Goal: Task Accomplishment & Management: Manage account settings

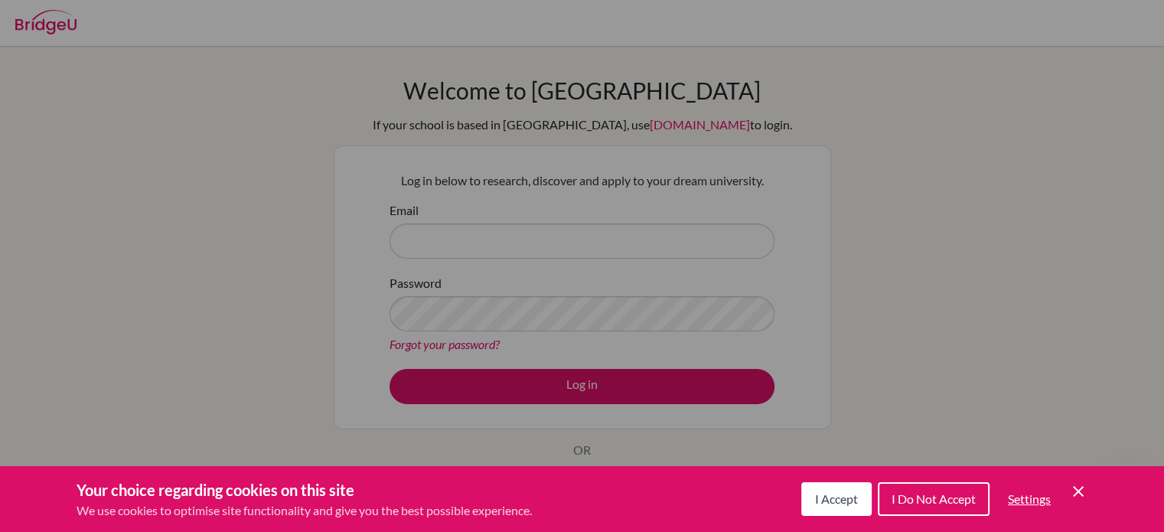
click at [523, 236] on div "Cookie Preferences" at bounding box center [582, 266] width 1164 height 532
click at [821, 495] on span "I Accept" at bounding box center [836, 498] width 43 height 15
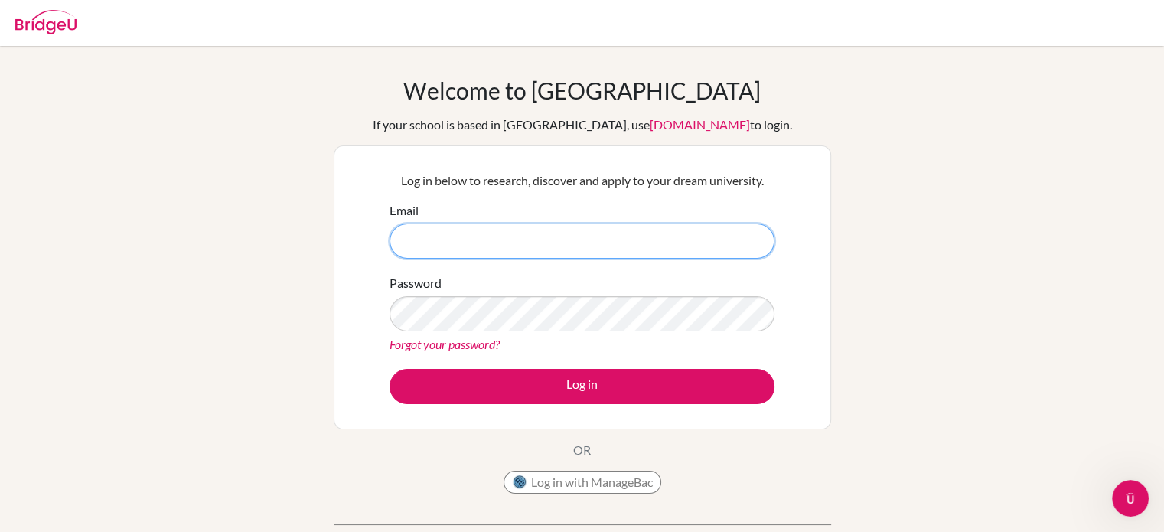
click at [459, 238] on input "Email" at bounding box center [581, 240] width 385 height 35
click at [490, 244] on input "germanmendez" at bounding box center [581, 240] width 385 height 35
type input "[EMAIL_ADDRESS][DOMAIN_NAME]"
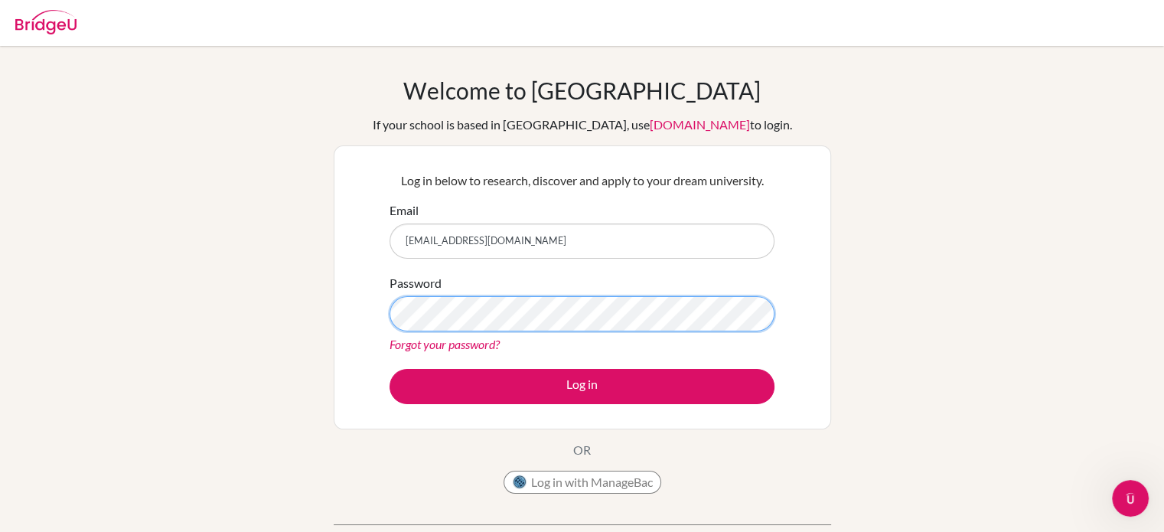
click at [389, 369] on button "Log in" at bounding box center [581, 386] width 385 height 35
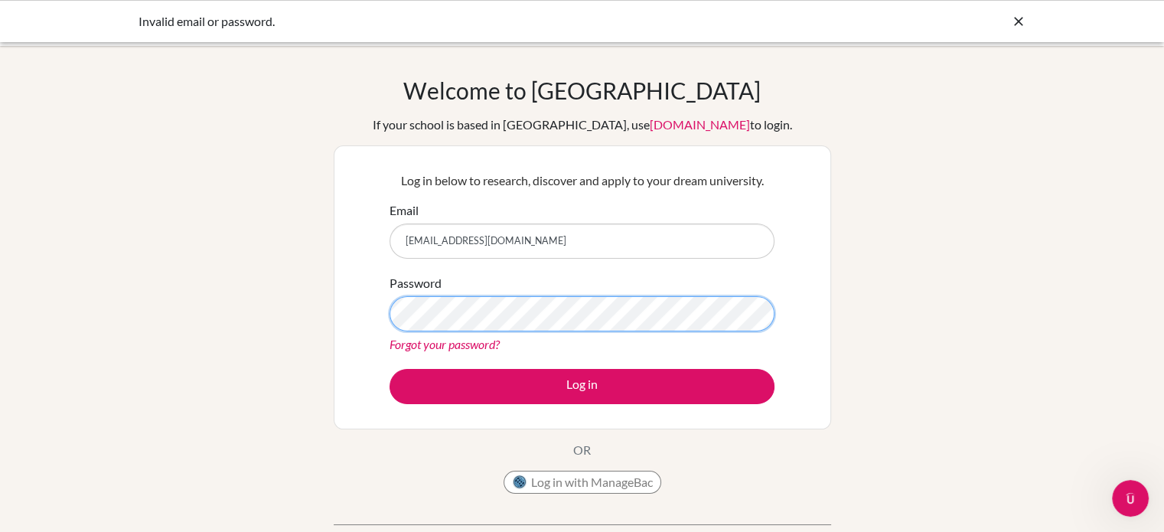
click at [389, 369] on button "Log in" at bounding box center [581, 386] width 385 height 35
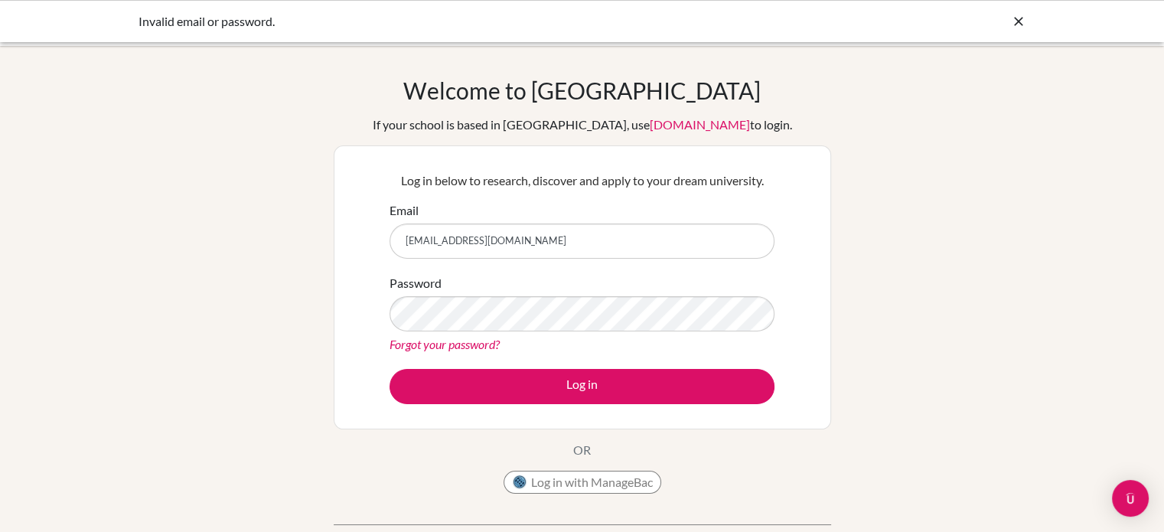
type input "[EMAIL_ADDRESS][DOMAIN_NAME]"
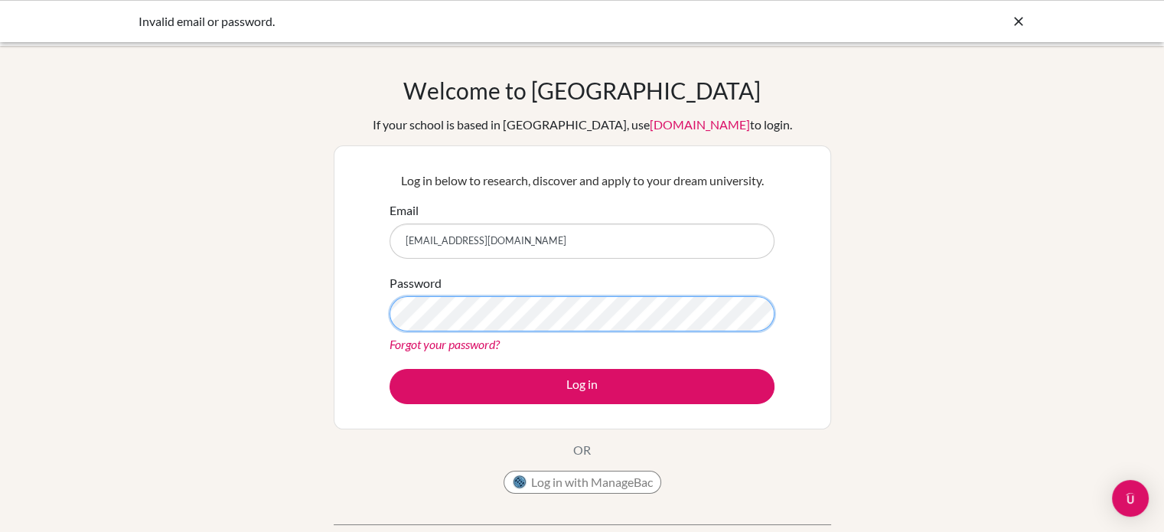
click at [389, 369] on button "Log in" at bounding box center [581, 386] width 385 height 35
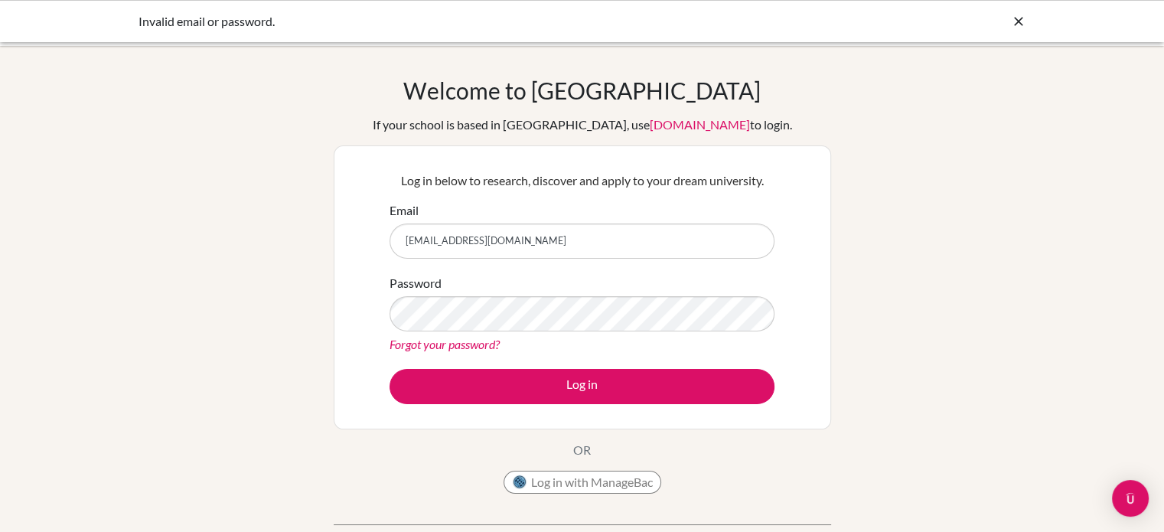
type input "[EMAIL_ADDRESS][DOMAIN_NAME]"
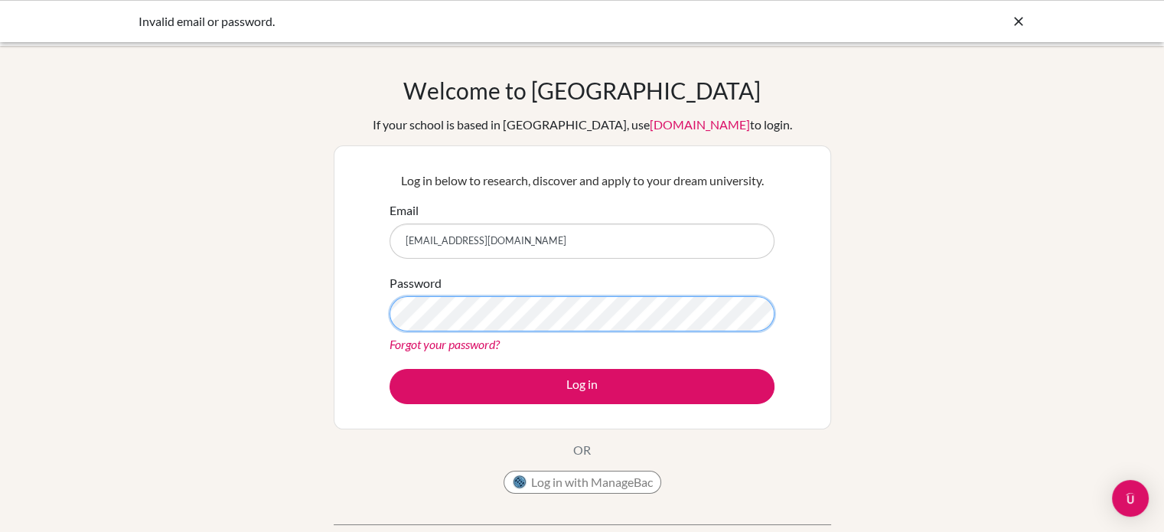
click at [389, 369] on button "Log in" at bounding box center [581, 386] width 385 height 35
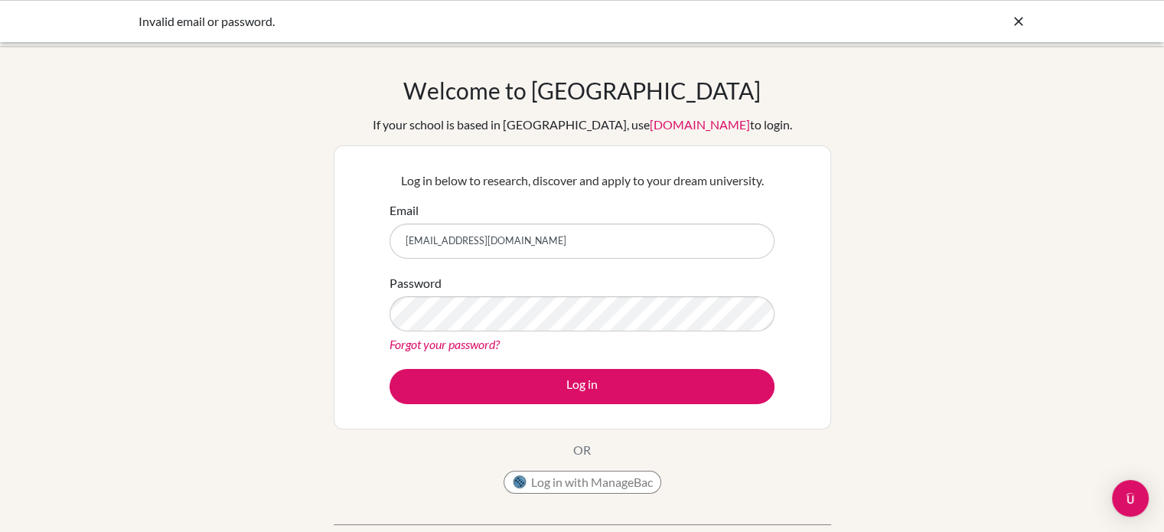
type input "[EMAIL_ADDRESS][DOMAIN_NAME]"
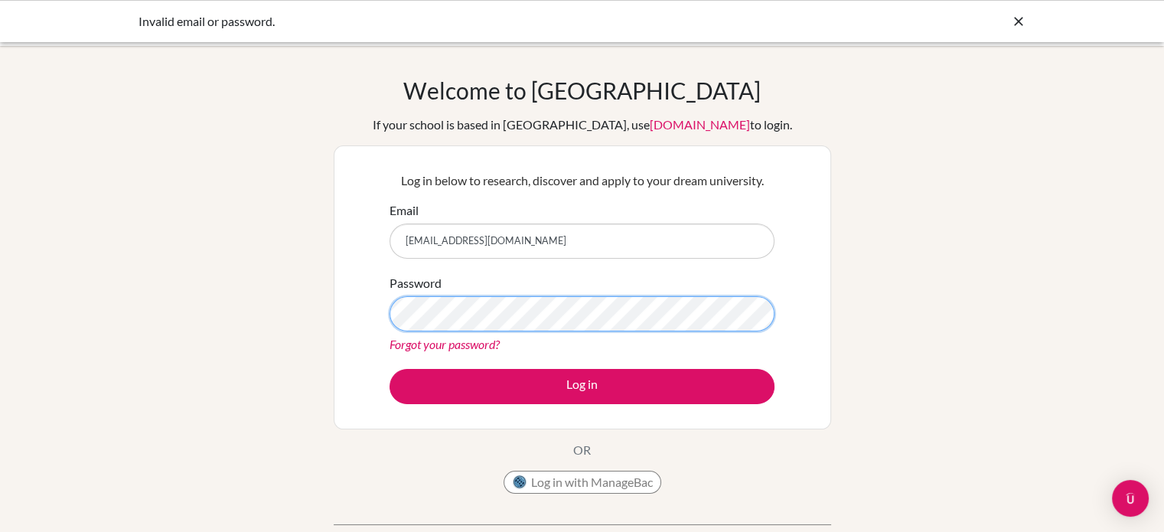
click at [389, 369] on button "Log in" at bounding box center [581, 386] width 385 height 35
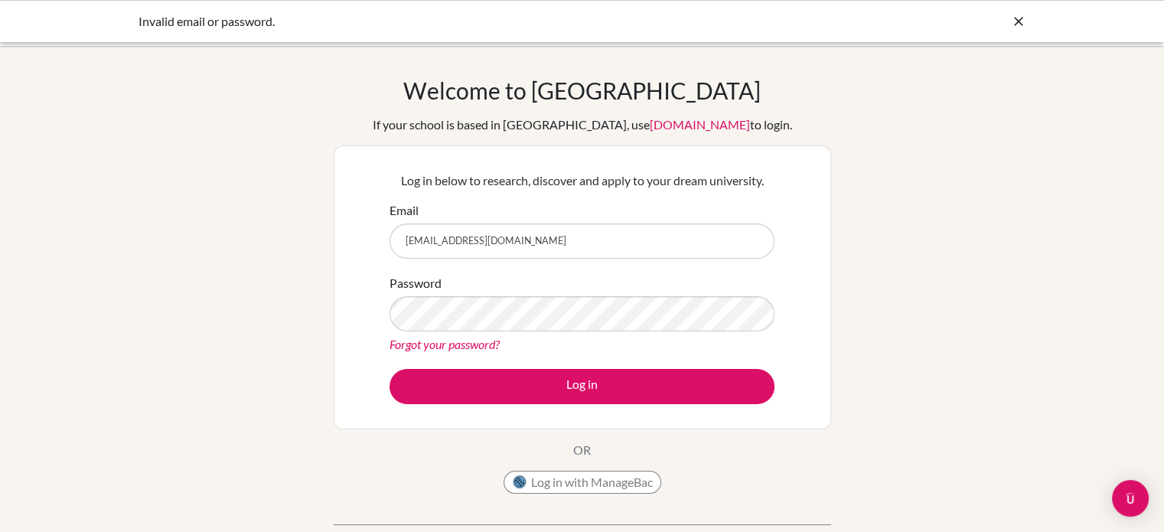
type input "[EMAIL_ADDRESS][DOMAIN_NAME]"
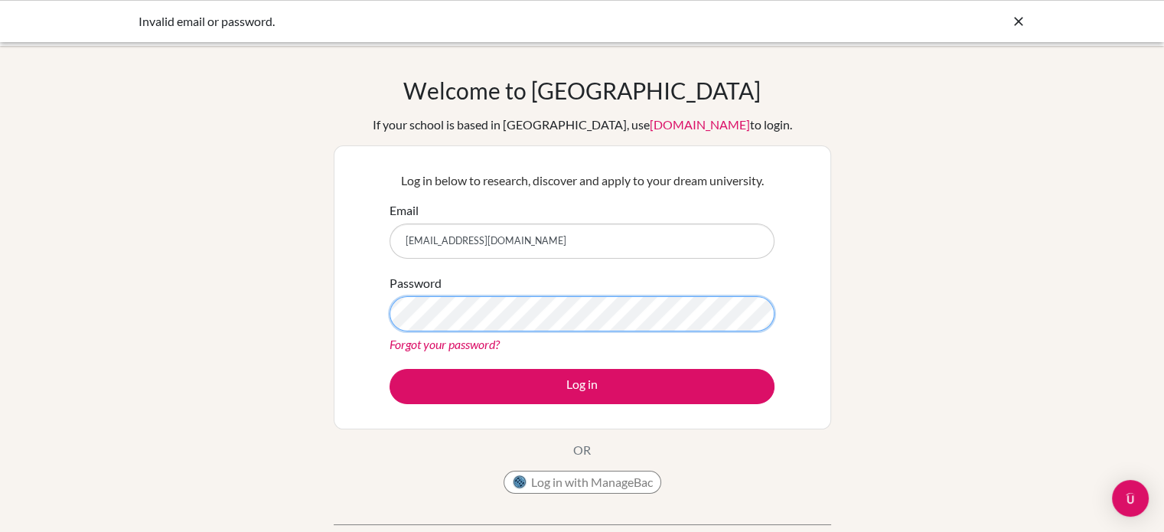
click at [389, 369] on button "Log in" at bounding box center [581, 386] width 385 height 35
